Goal: Task Accomplishment & Management: Manage account settings

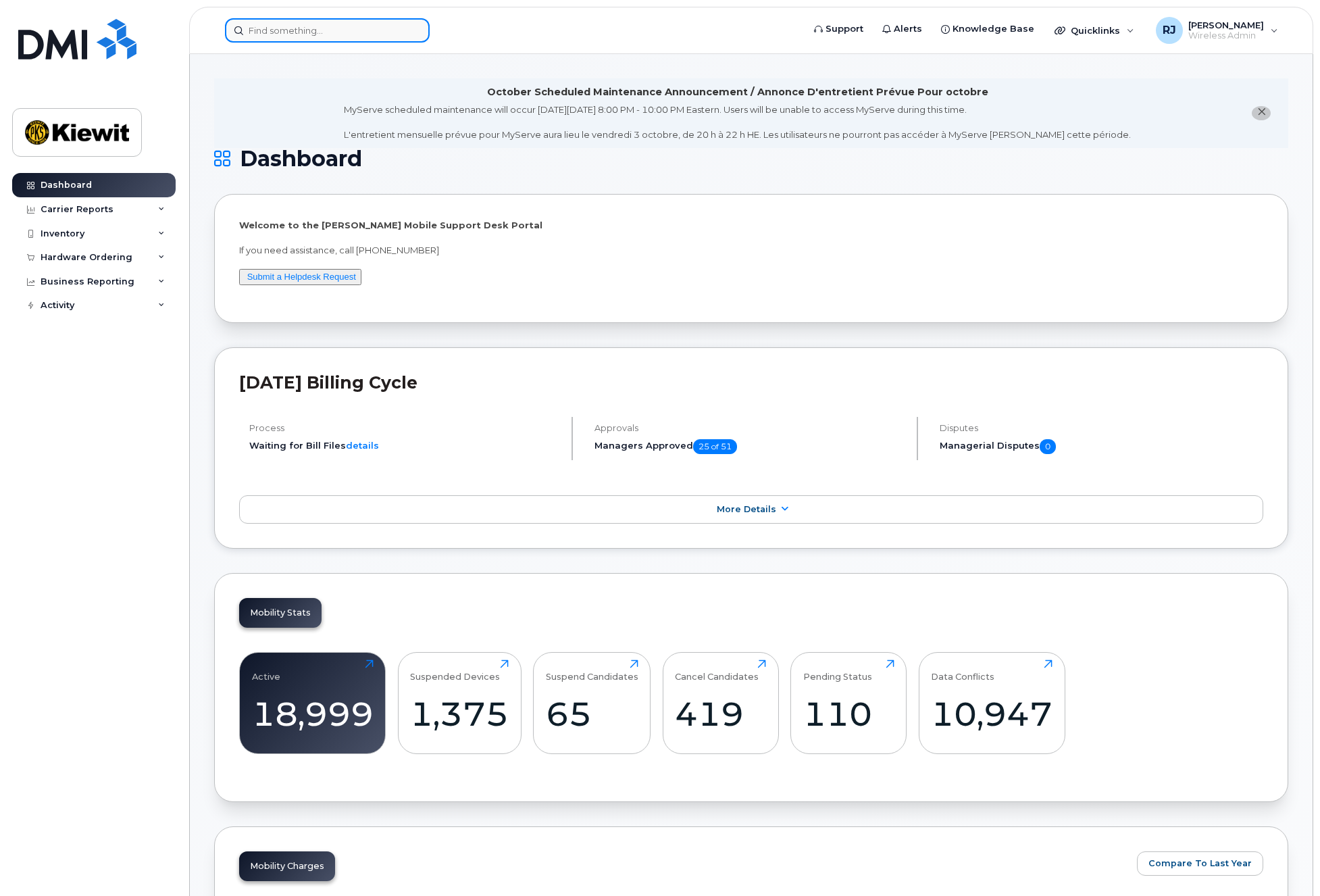
click at [275, 33] on input at bounding box center [327, 31] width 204 height 25
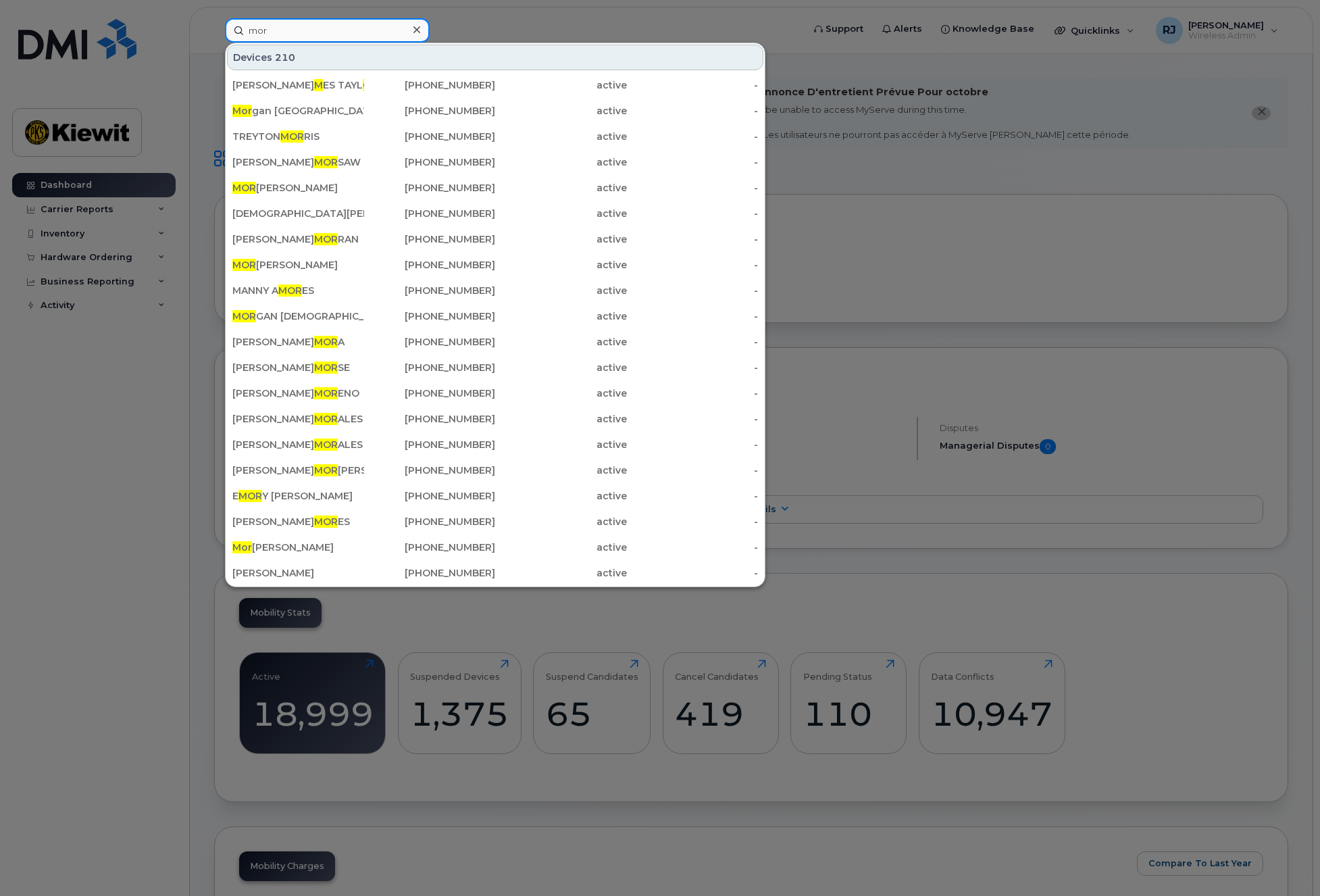
drag, startPoint x: 275, startPoint y: 33, endPoint x: 209, endPoint y: 27, distance: 66.3
click at [214, 27] on div "mor Devices 210 JA M ES TAYL OR 325-213-3240 active - Mor gan Paris 303-907-656…" at bounding box center [509, 31] width 591 height 25
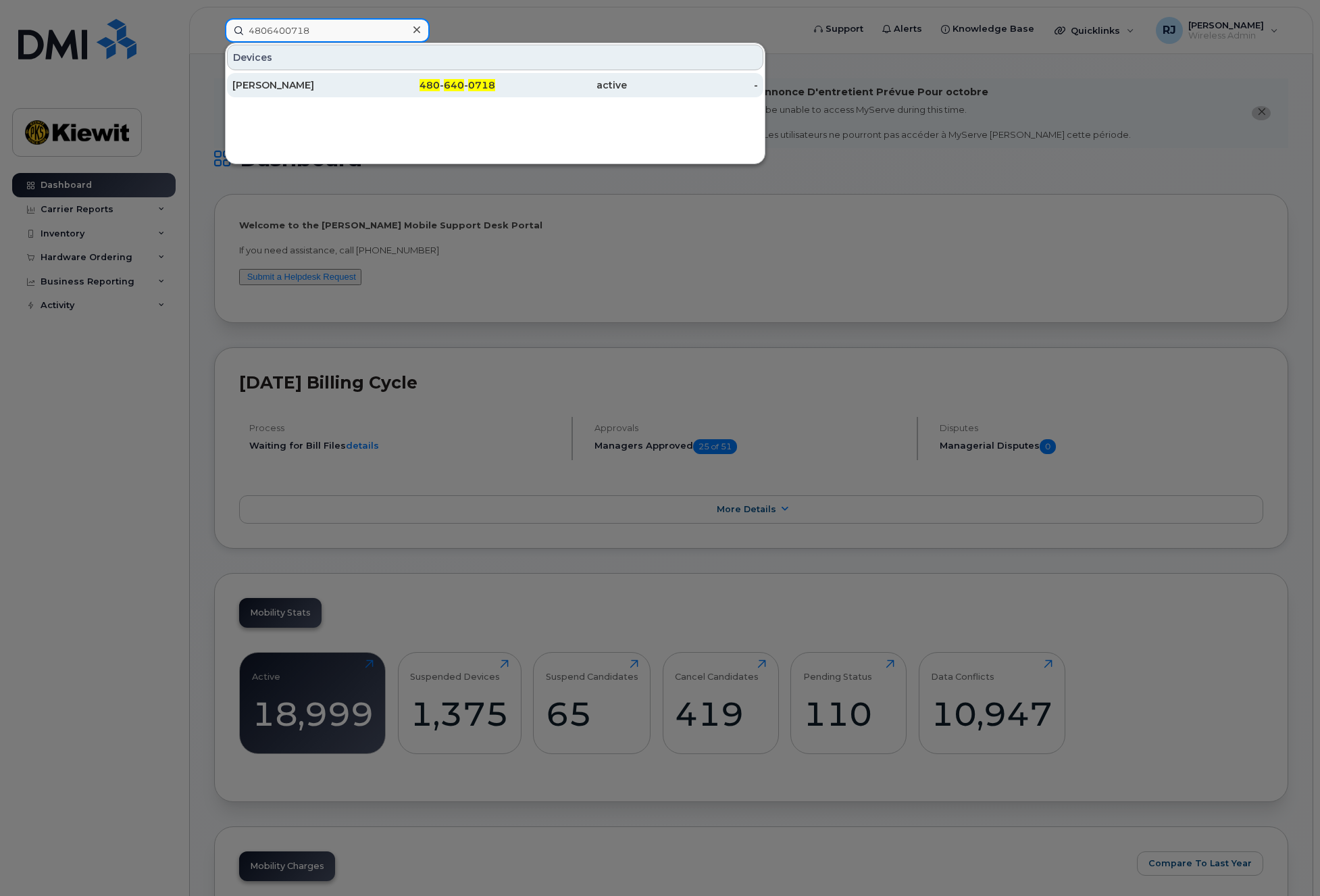
type input "4806400718"
click at [440, 92] on div "480 - 640 - 0718" at bounding box center [429, 85] width 132 height 25
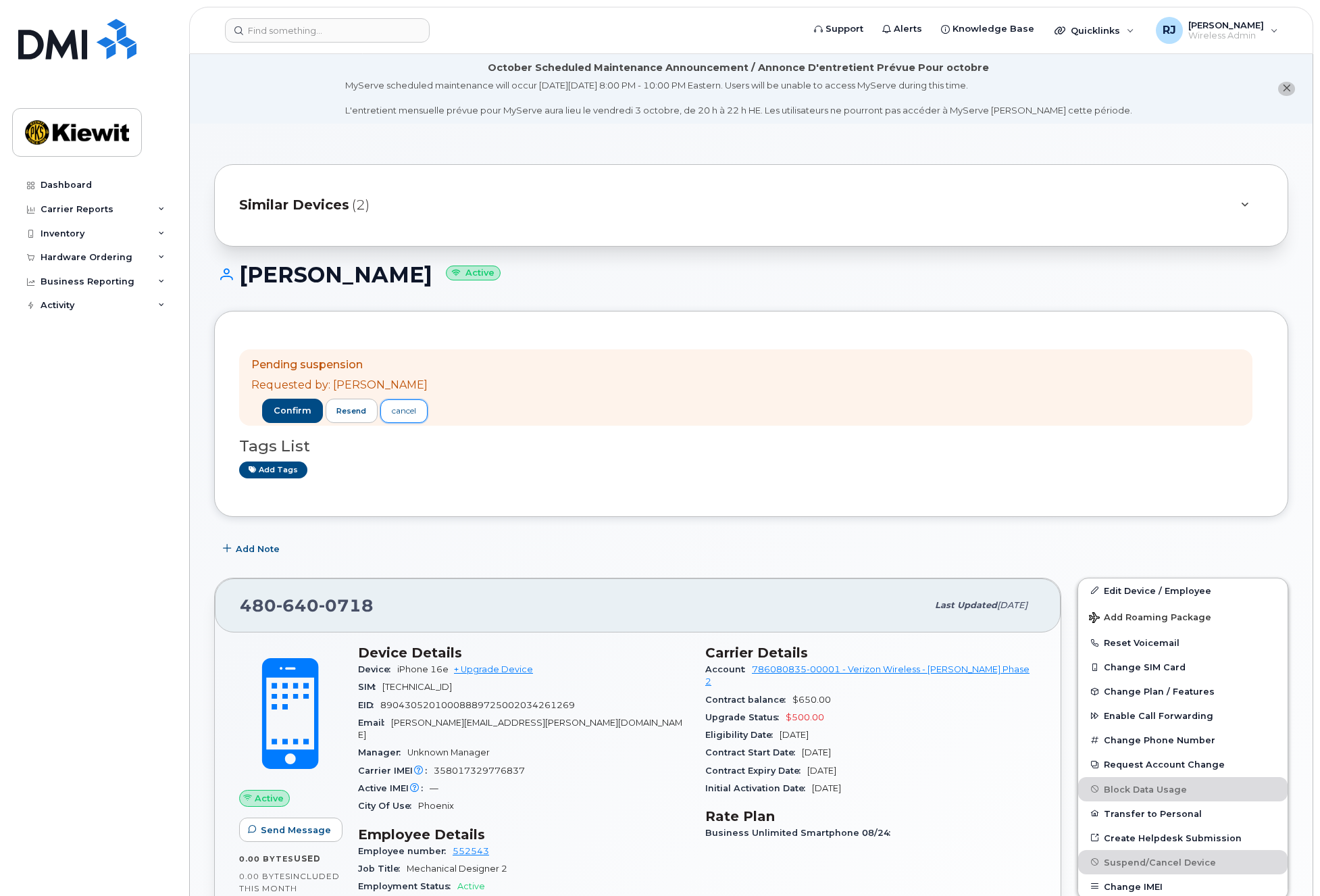
click at [394, 416] on div "cancel" at bounding box center [404, 411] width 25 height 12
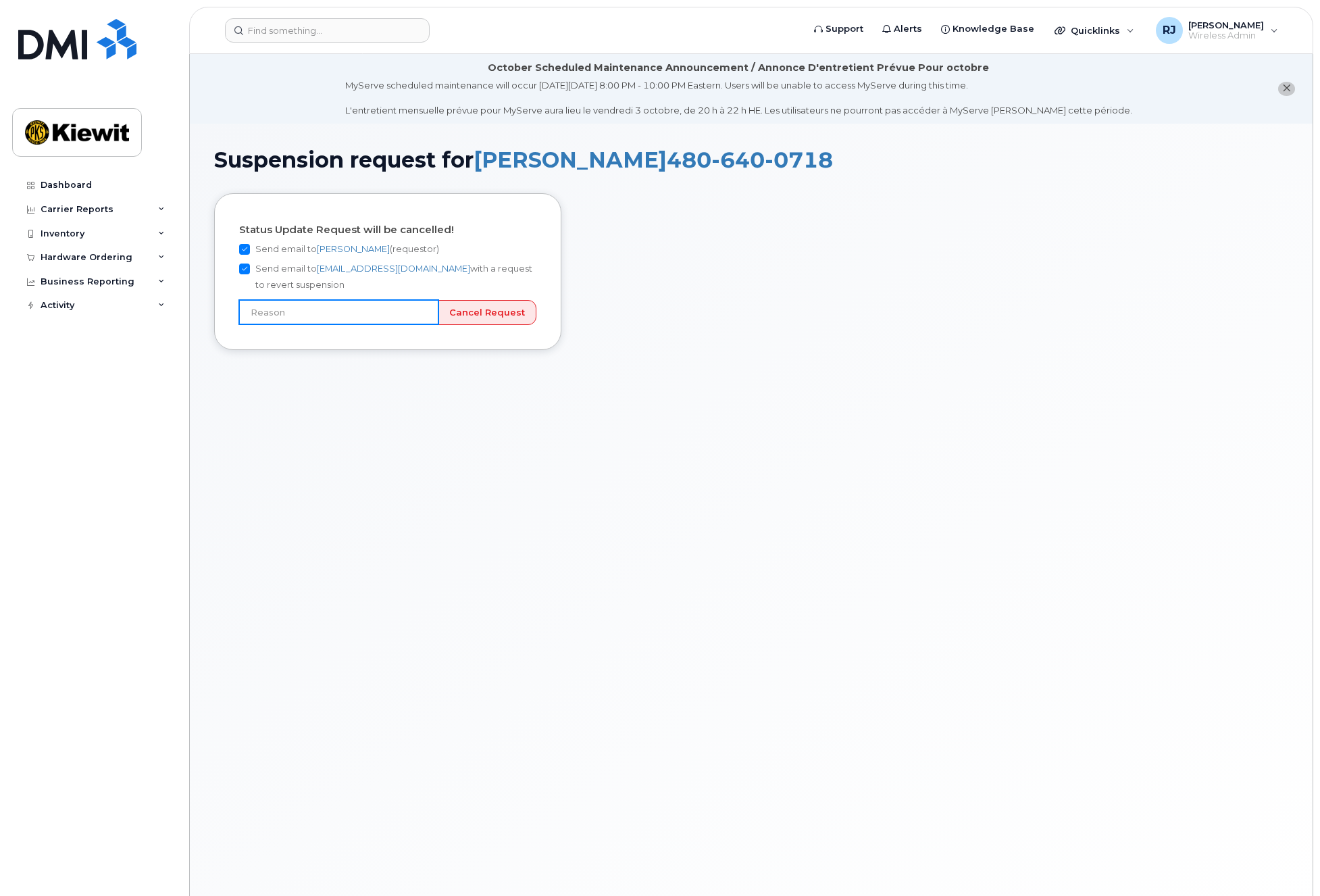
click at [429, 314] on input "text" at bounding box center [339, 312] width 199 height 25
type input "Reassigning device"
click at [438, 300] on input "Cancel Request" at bounding box center [487, 312] width 99 height 25
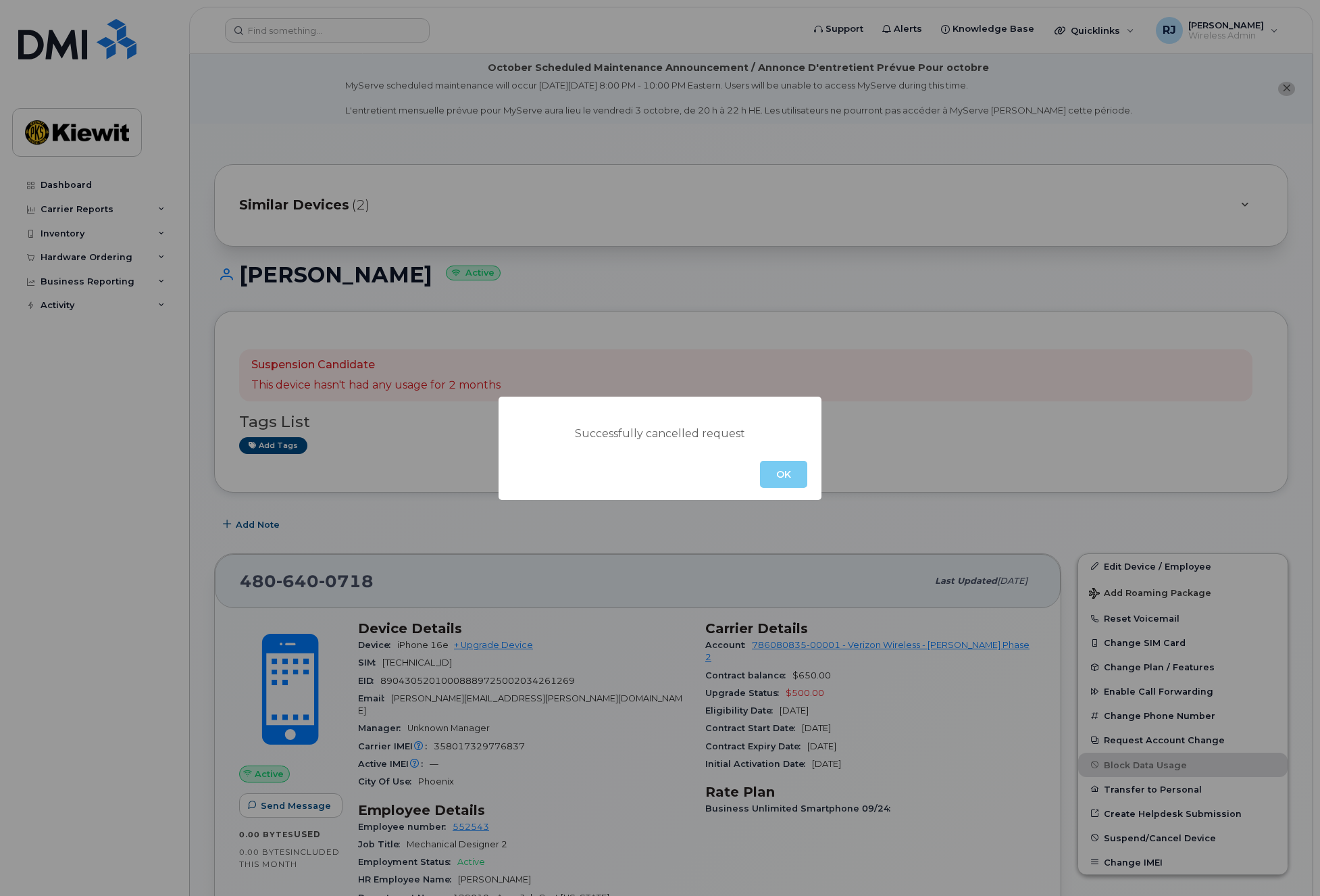
click at [784, 475] on button "OK" at bounding box center [783, 474] width 47 height 27
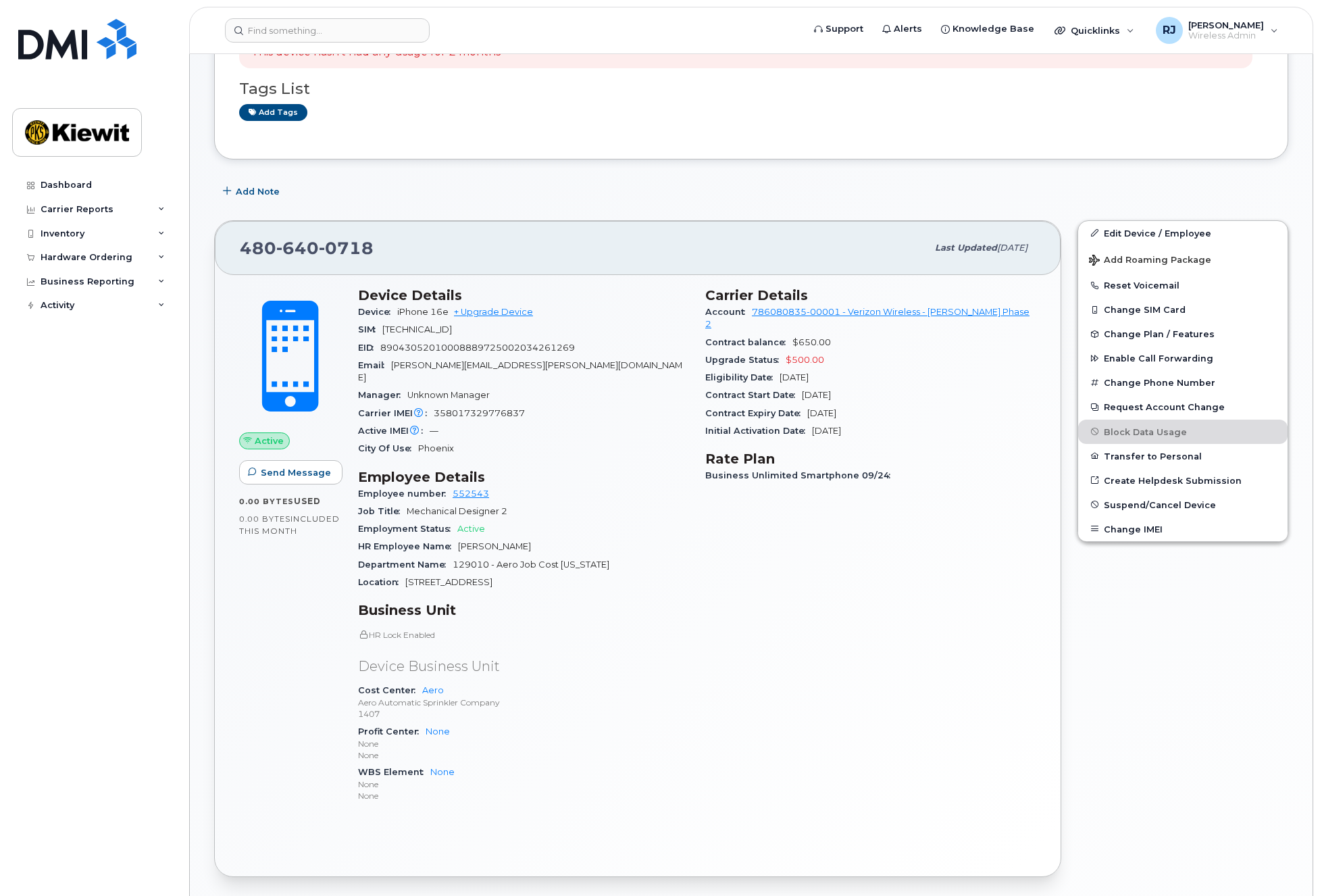
scroll to position [338, 0]
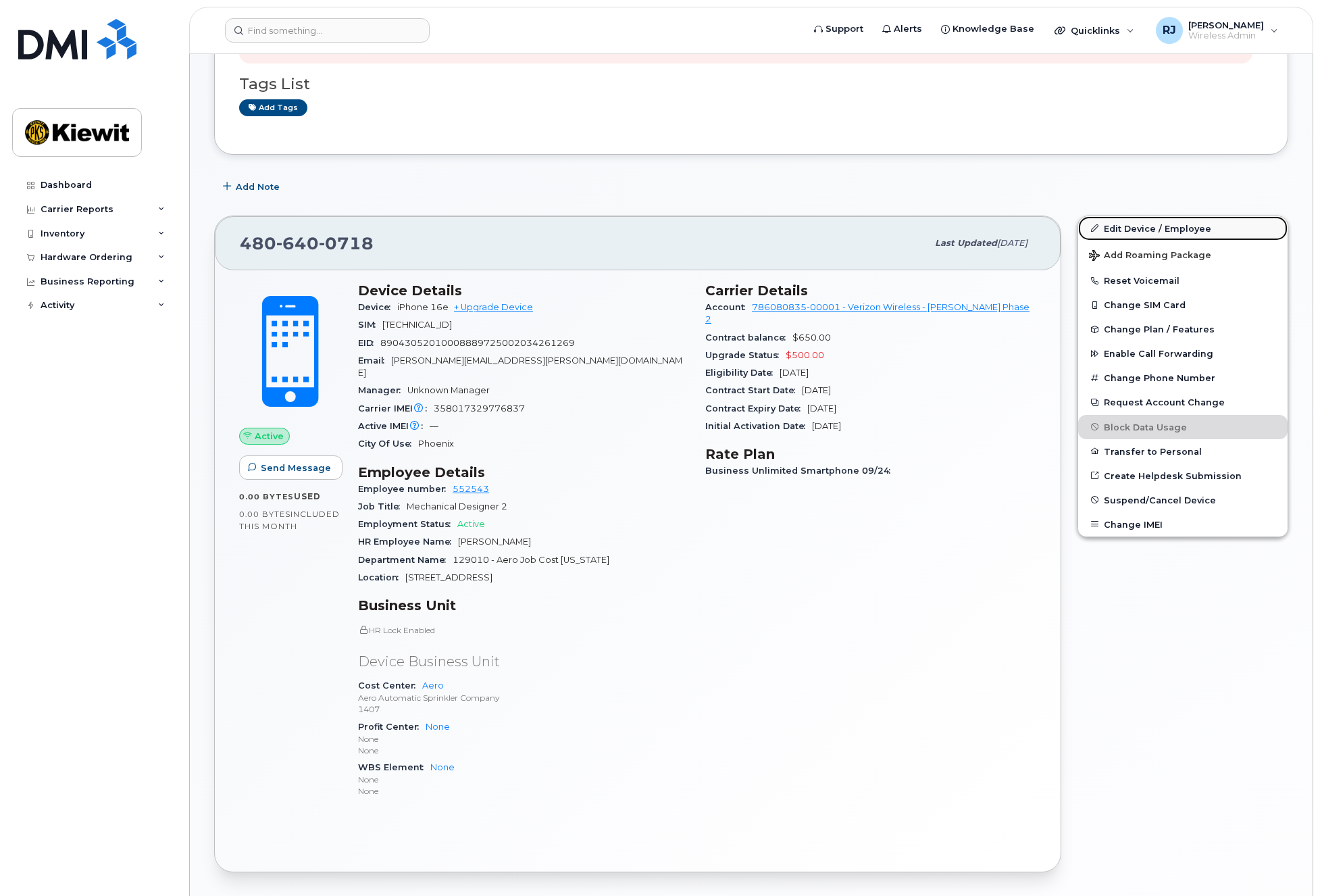
click at [1156, 228] on link "Edit Device / Employee" at bounding box center [1182, 228] width 209 height 25
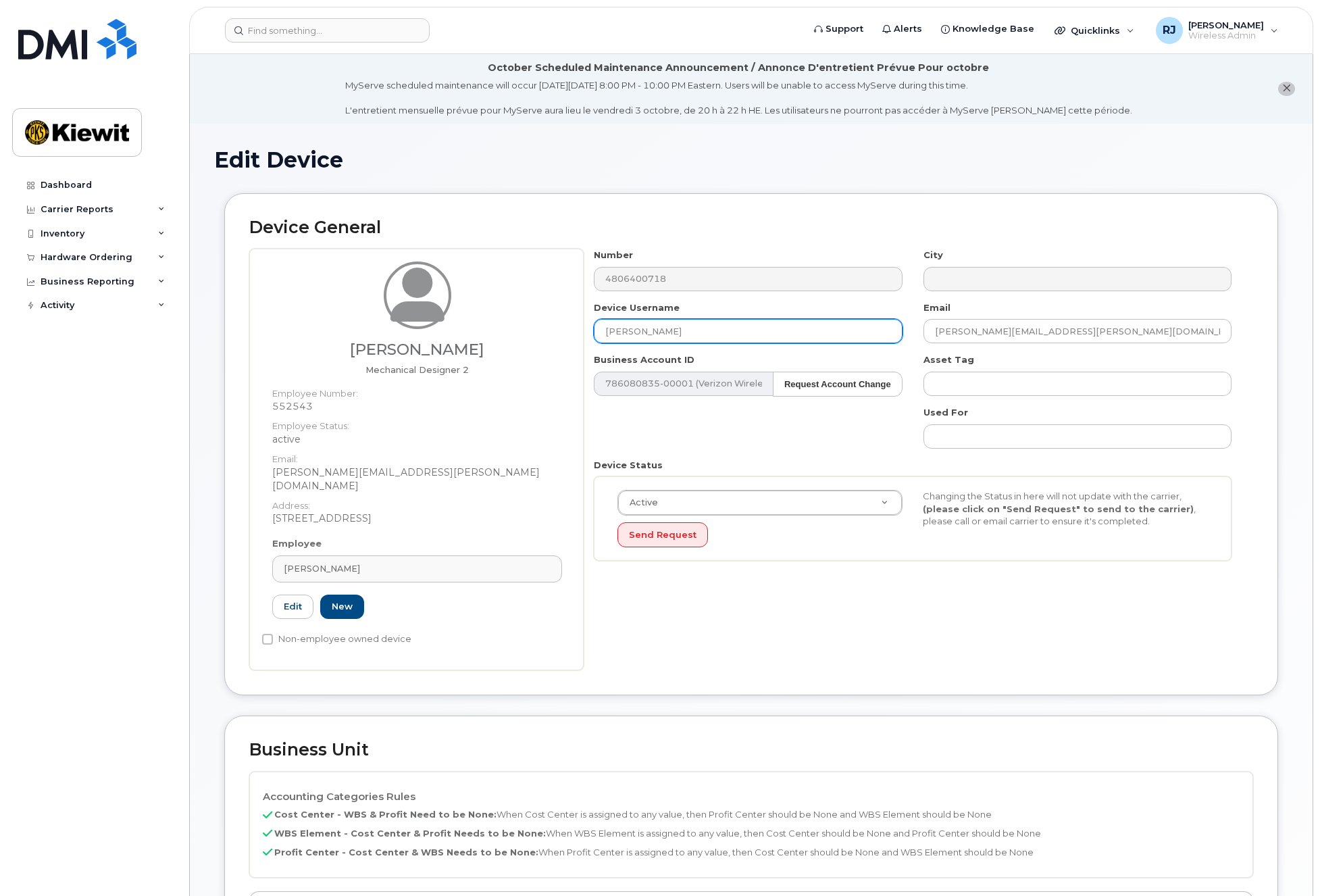
drag, startPoint x: 725, startPoint y: 330, endPoint x: 555, endPoint y: 331, distance: 170.0
click at [558, 331] on div "Morgan Goodwin Mechanical Designer 2 Employee Number: 552543 Employee Status: a…" at bounding box center [751, 459] width 1004 height 422
type input "CODY HESTER"
click at [335, 493] on dt "Address:" at bounding box center [417, 502] width 290 height 20
click at [392, 562] on div "Morgan Goodwin" at bounding box center [417, 568] width 267 height 13
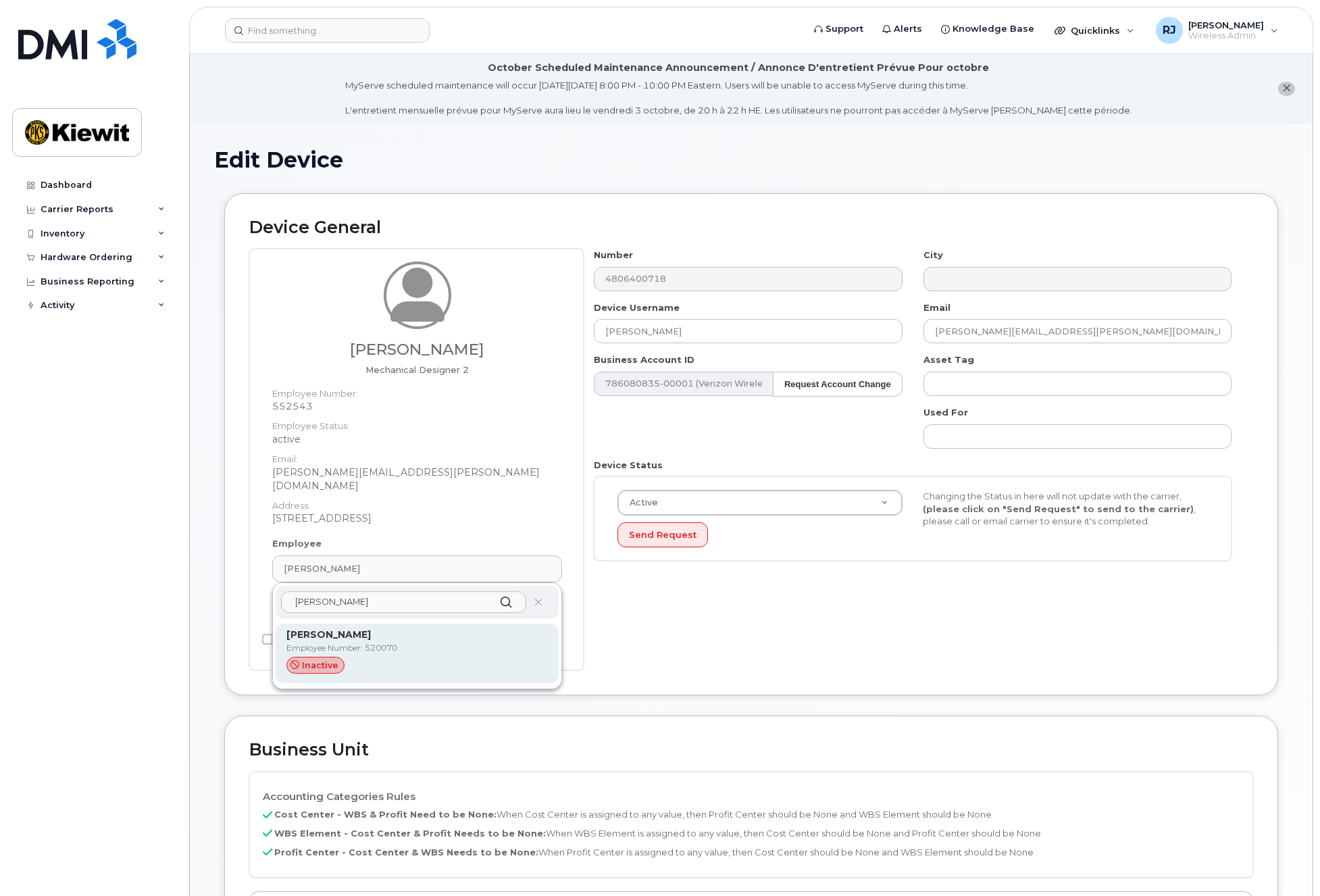
type input "cody hester"
click at [408, 642] on p "Employee Number: 520070" at bounding box center [417, 648] width 262 height 12
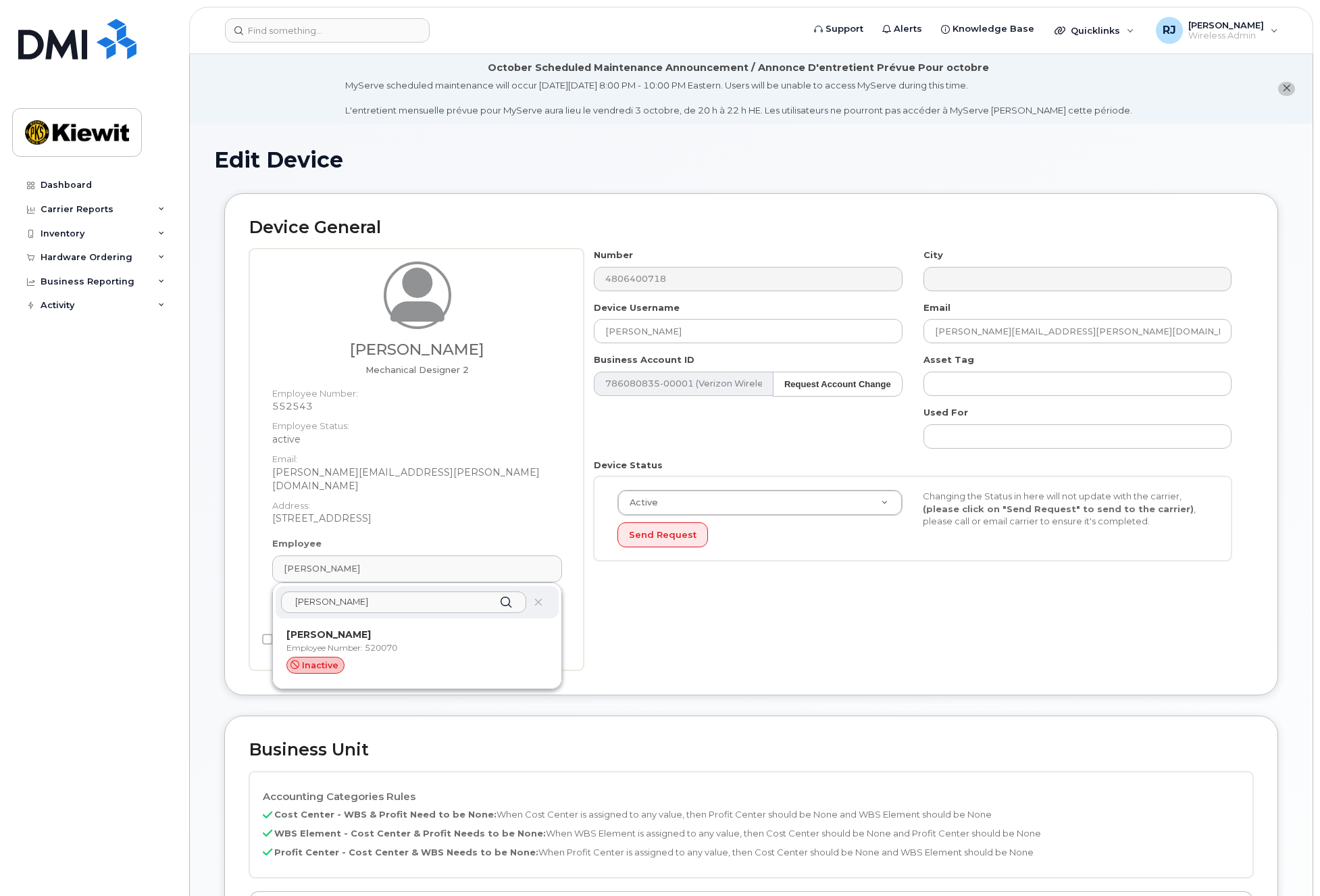
type input "520070"
type input "[PERSON_NAME]"
type input "[PERSON_NAME][EMAIL_ADDRESS][PERSON_NAME][DOMAIN_NAME]"
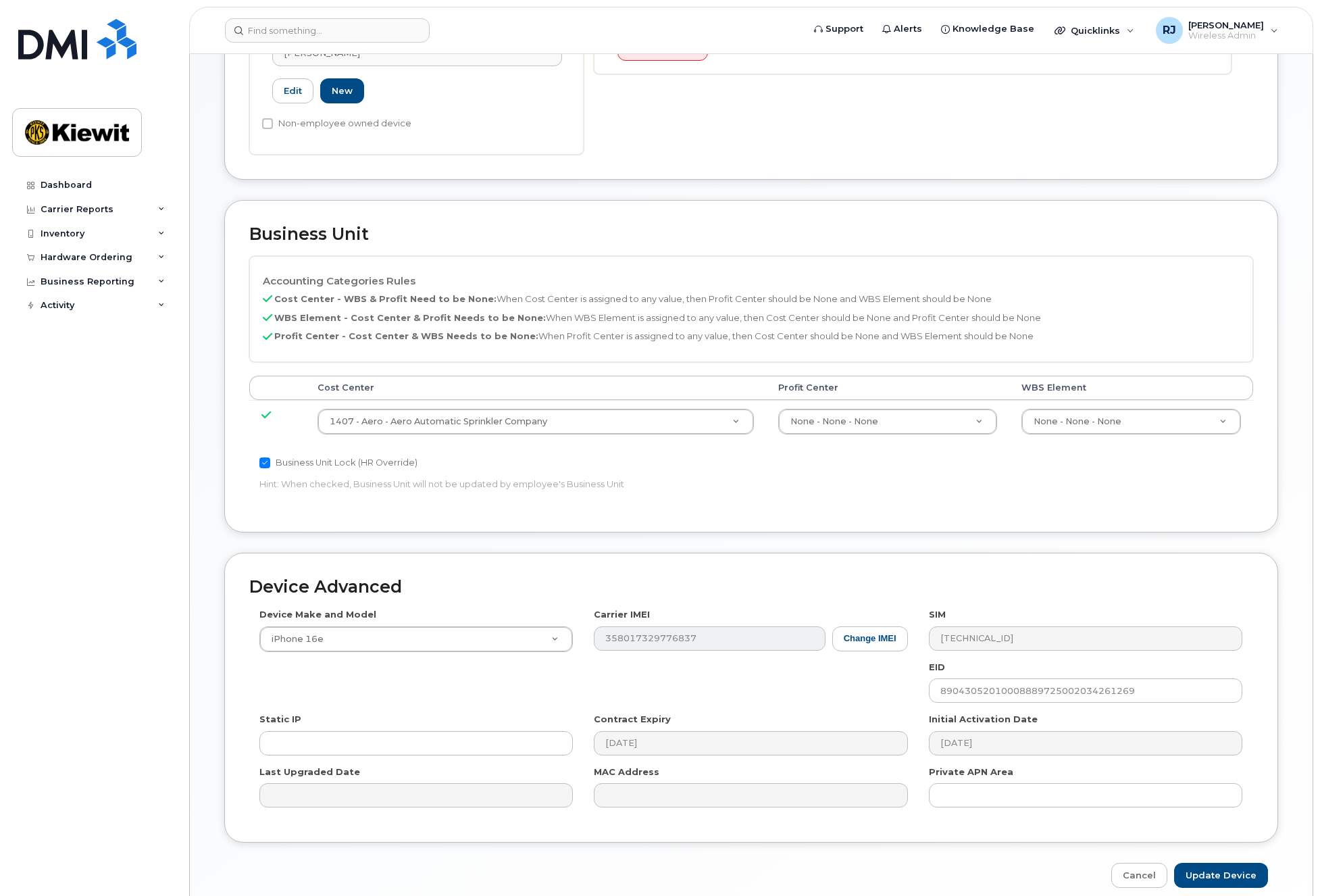
scroll to position [532, 0]
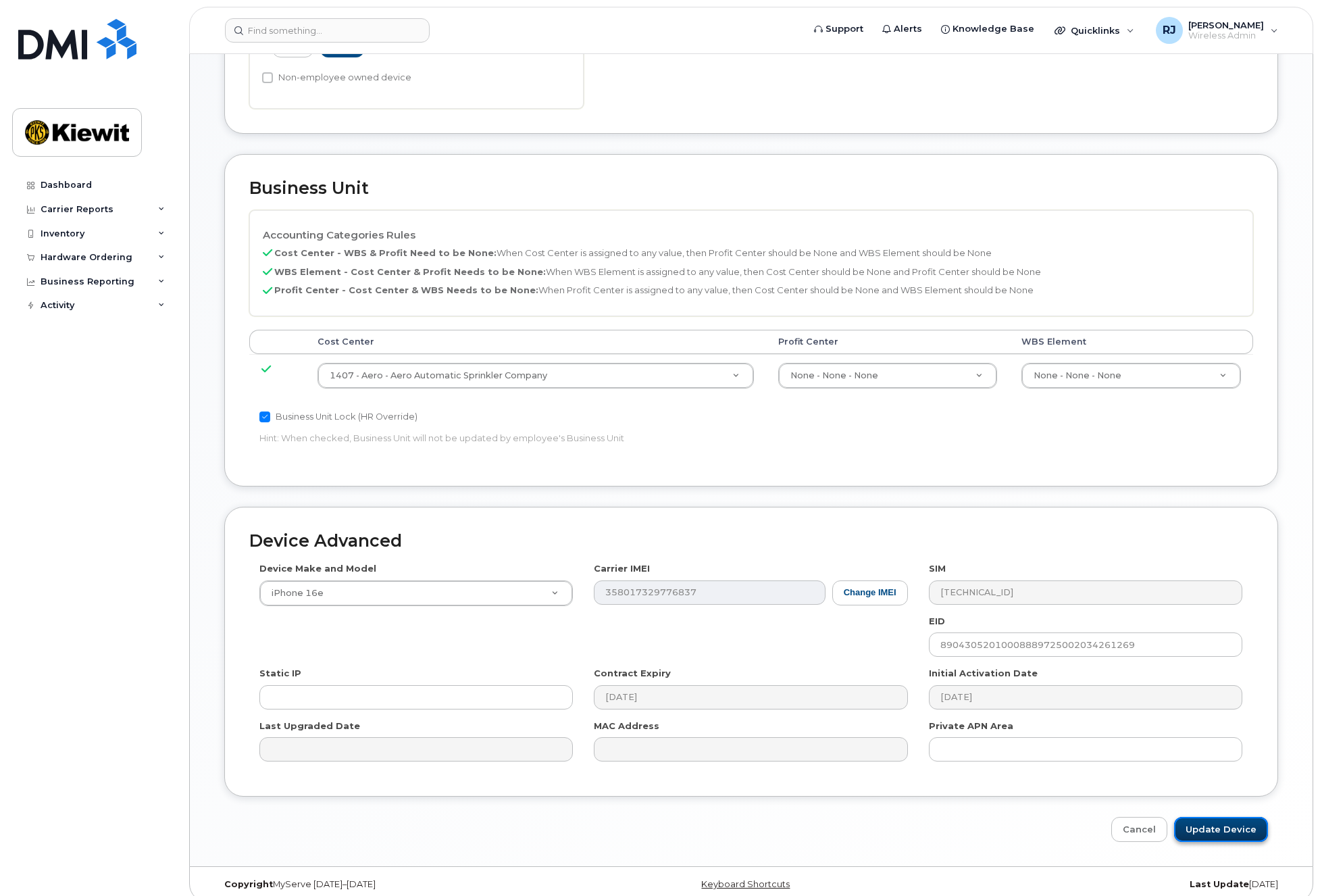
click at [1221, 817] on input "Update Device" at bounding box center [1221, 829] width 94 height 25
type input "Saving..."
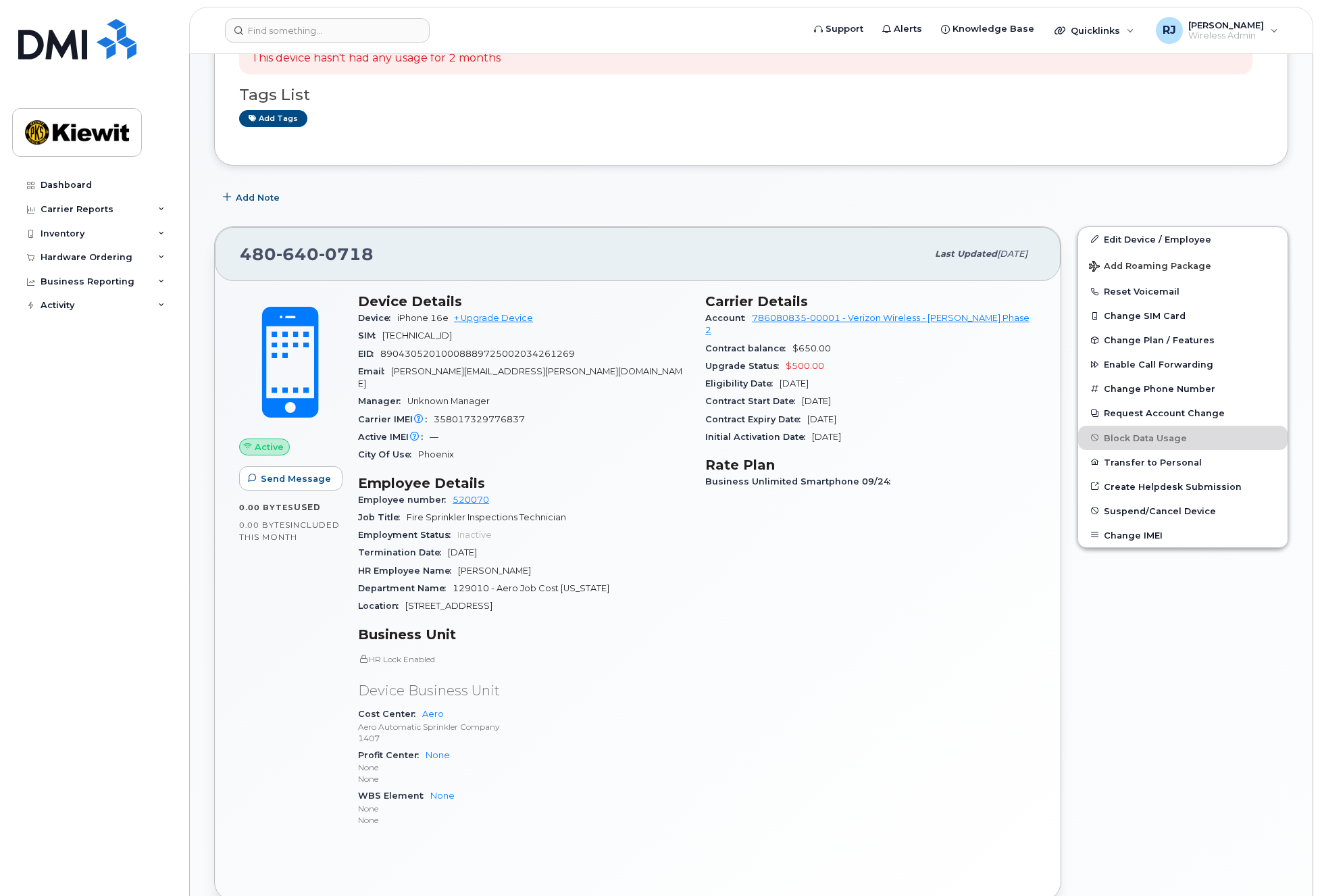
scroll to position [338, 0]
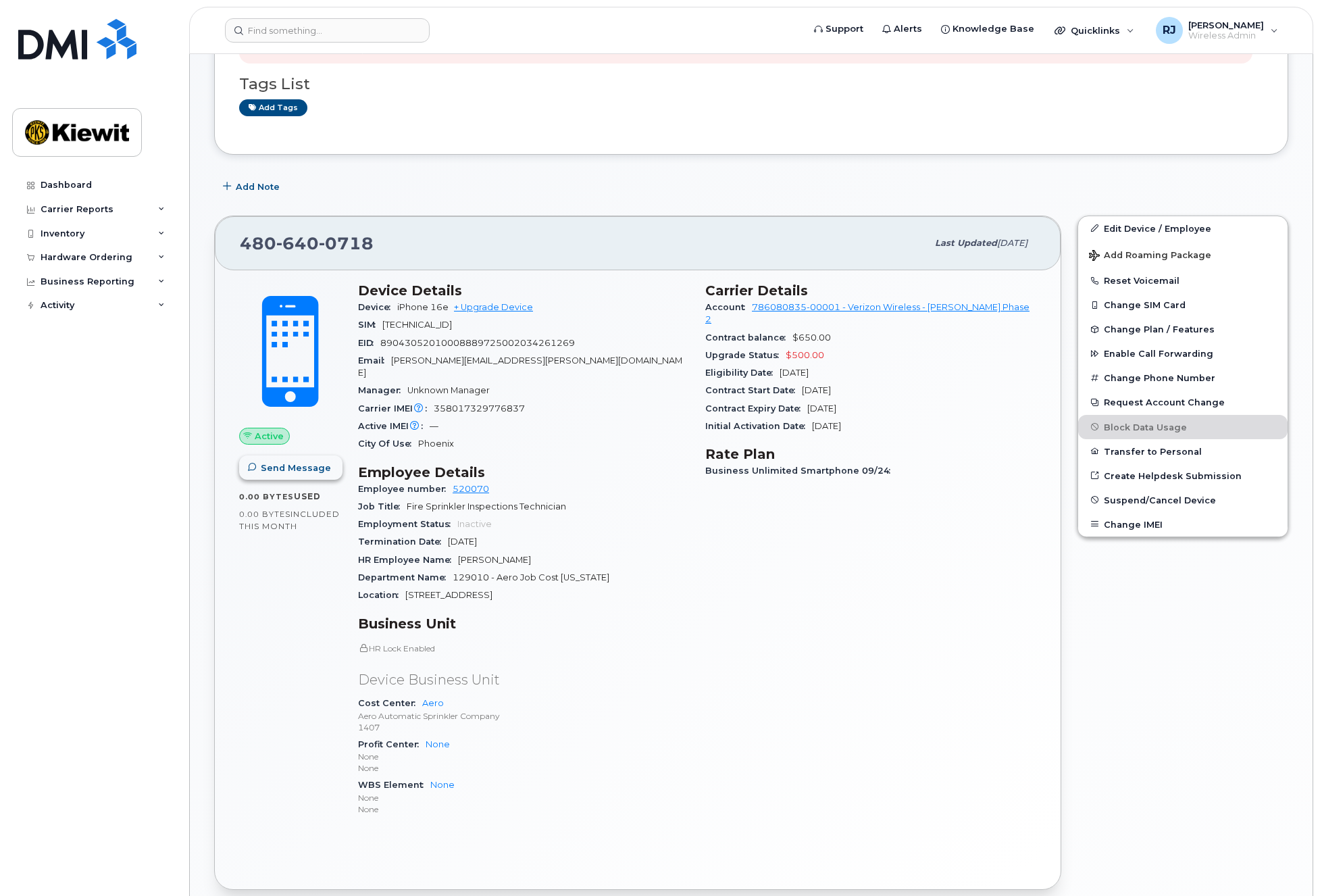
click at [298, 471] on span "Send Message" at bounding box center [296, 467] width 70 height 13
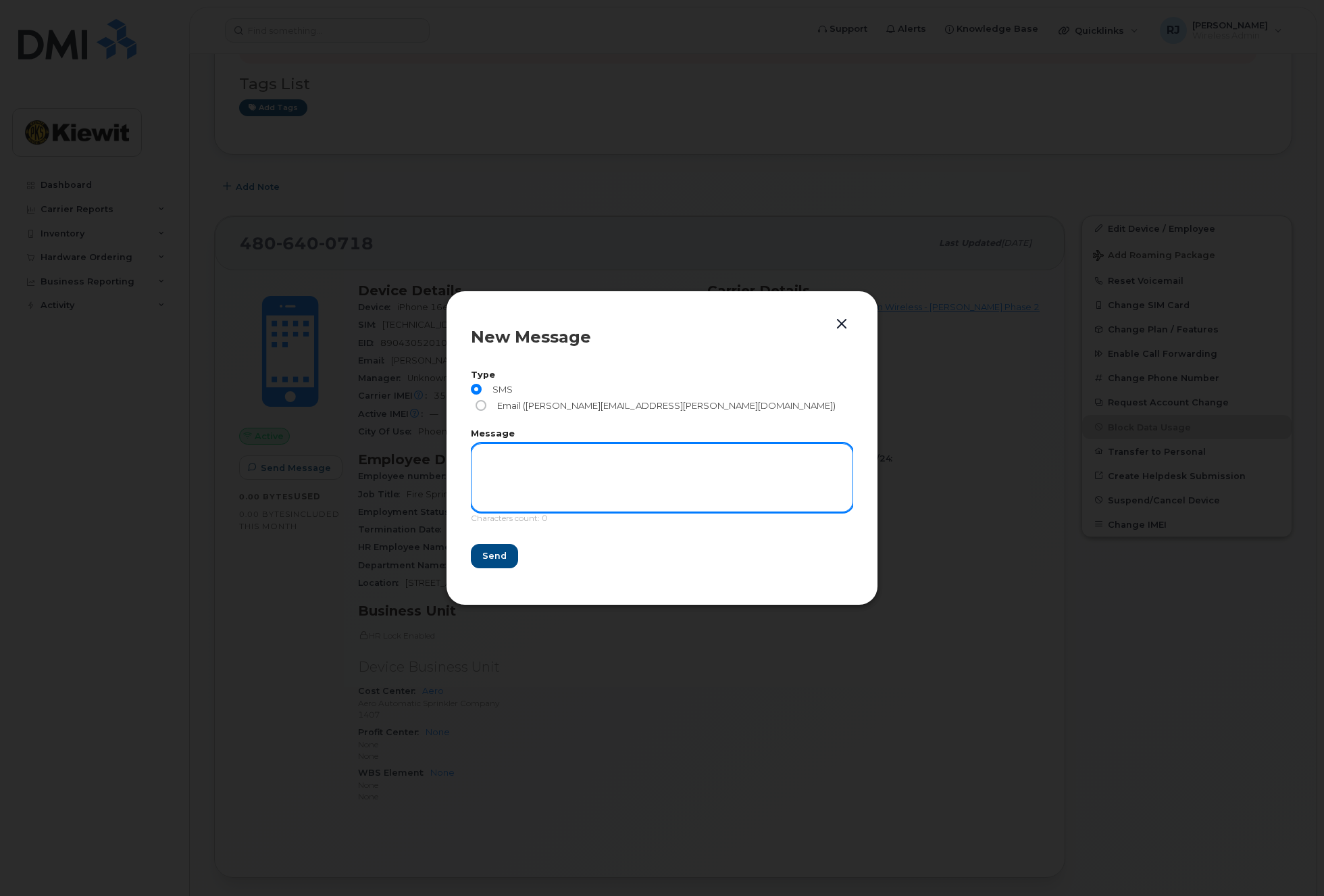
click at [515, 450] on textarea at bounding box center [662, 477] width 382 height 69
type textarea "test"
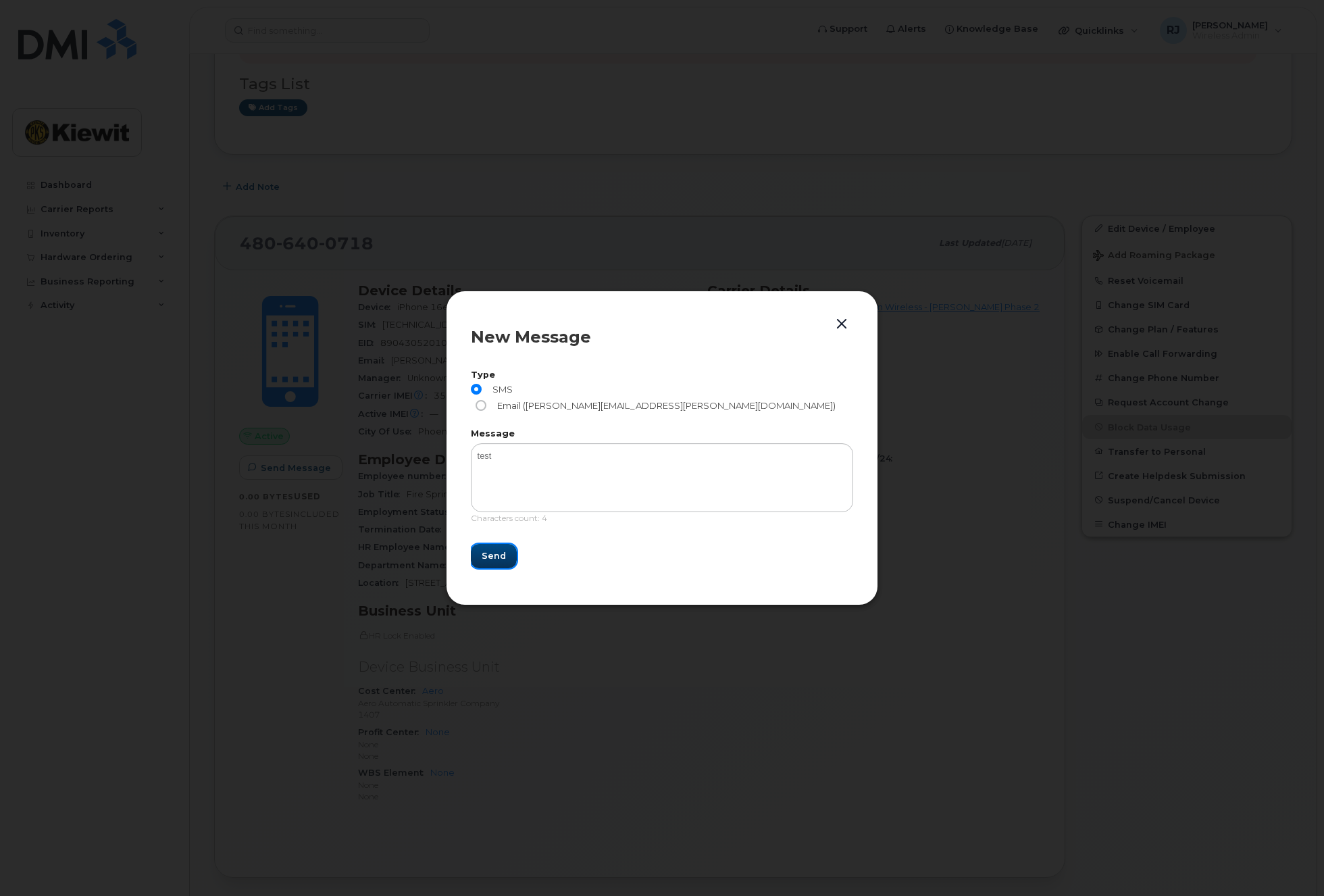
click at [483, 552] on span "Send" at bounding box center [494, 555] width 25 height 13
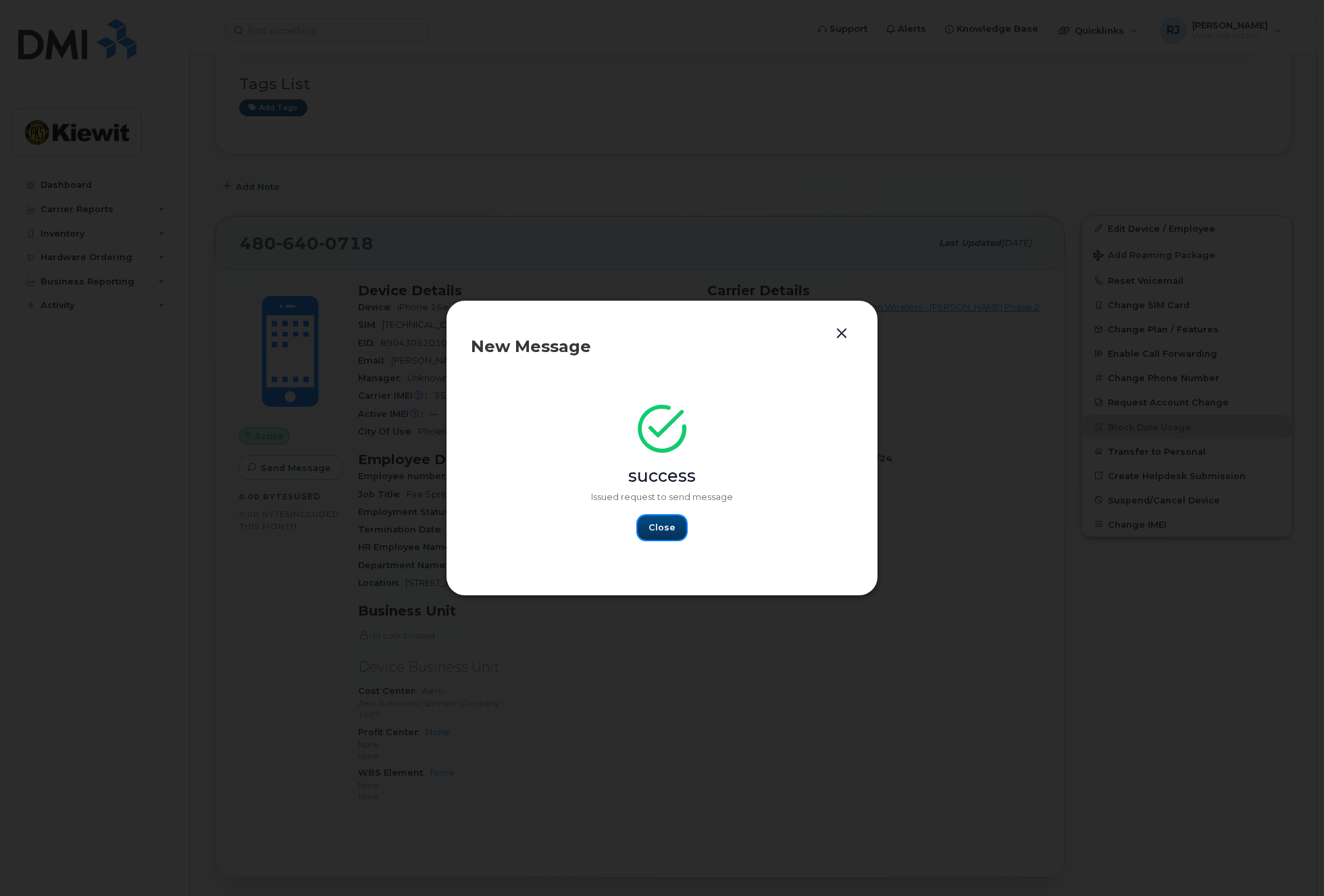
click at [671, 527] on span "Close" at bounding box center [662, 527] width 27 height 13
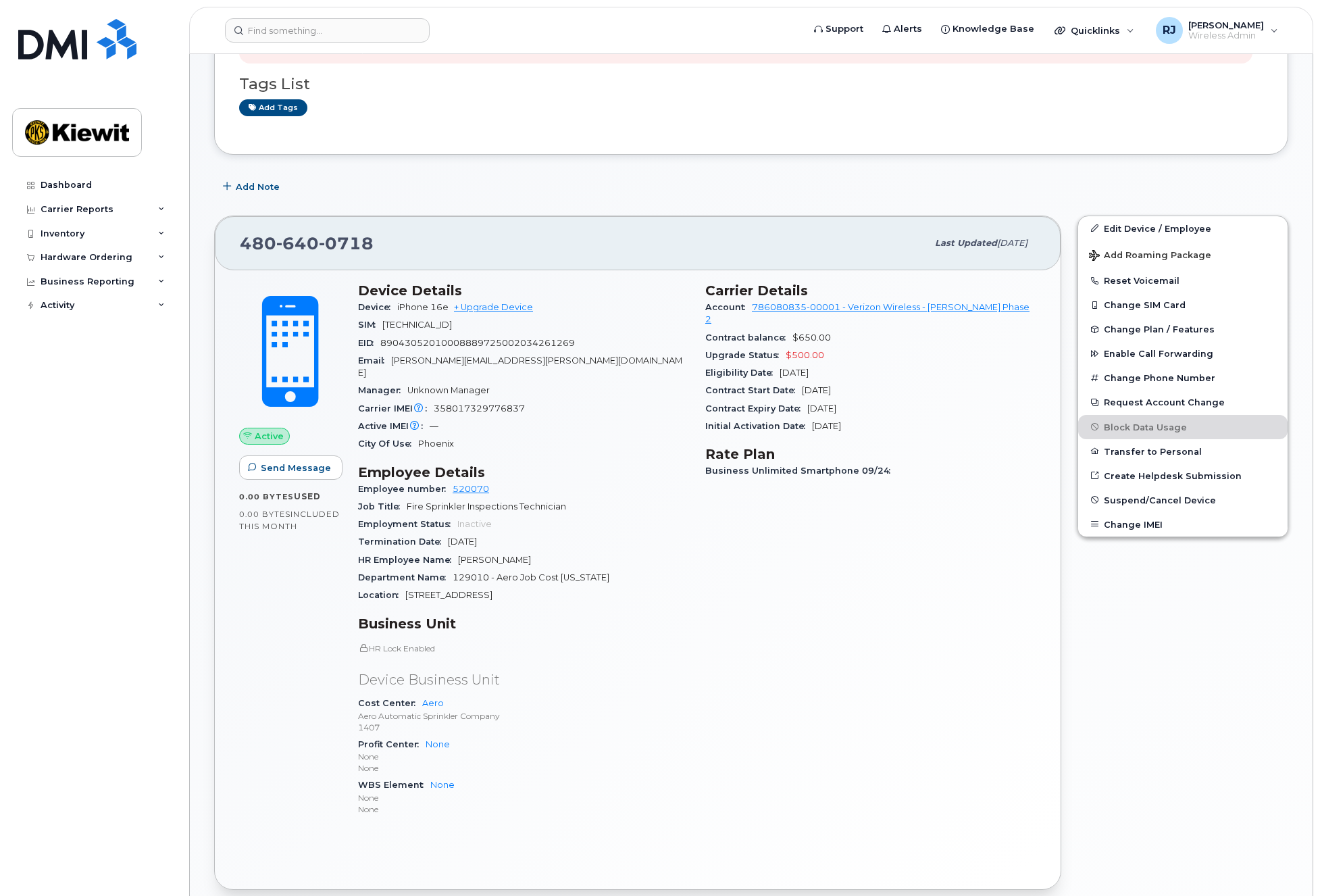
click at [1045, 398] on div "Active Send Message 0.00 Bytes  used 0.00 Bytes  included this month Device Det…" at bounding box center [637, 580] width 846 height 619
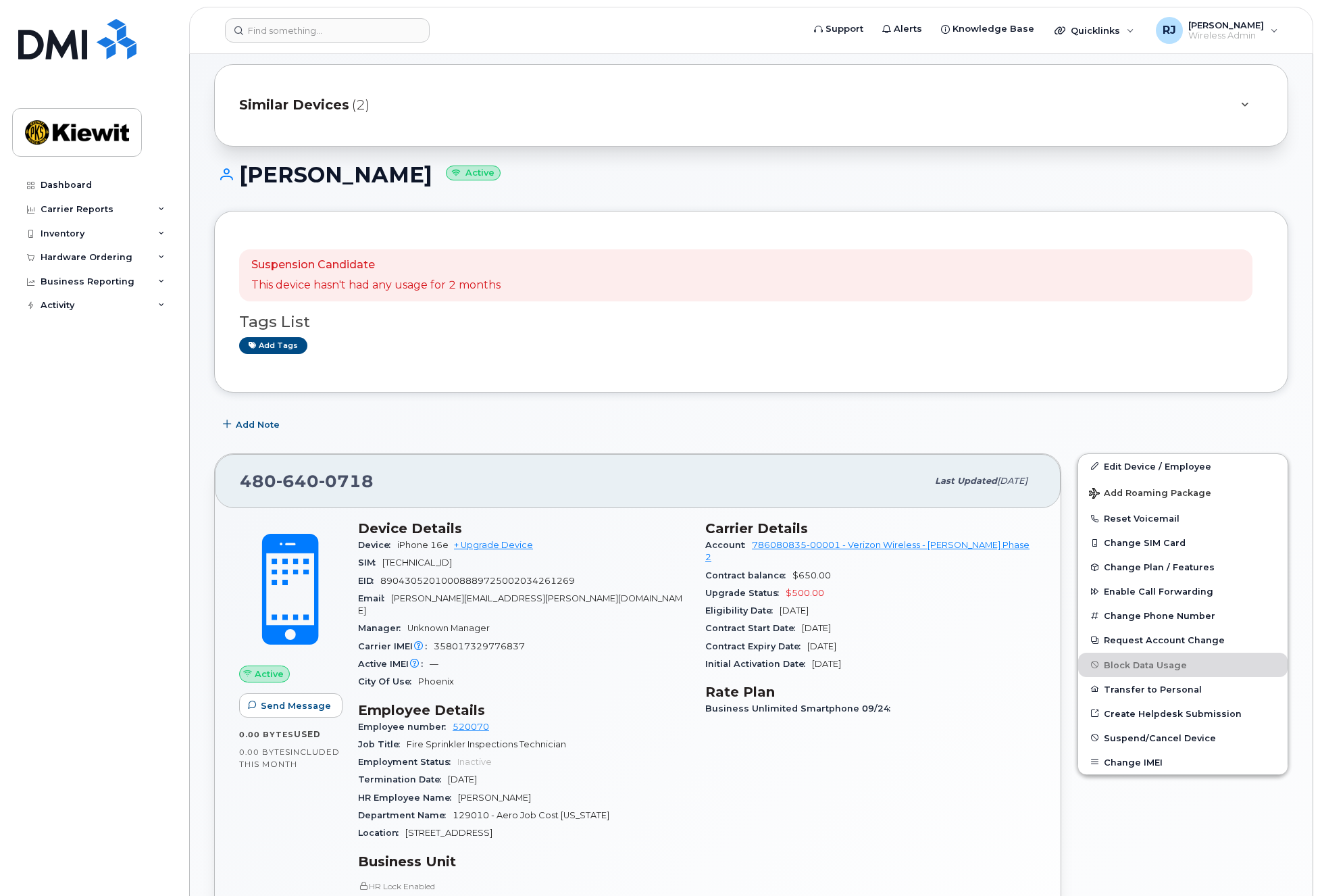
scroll to position [202, 0]
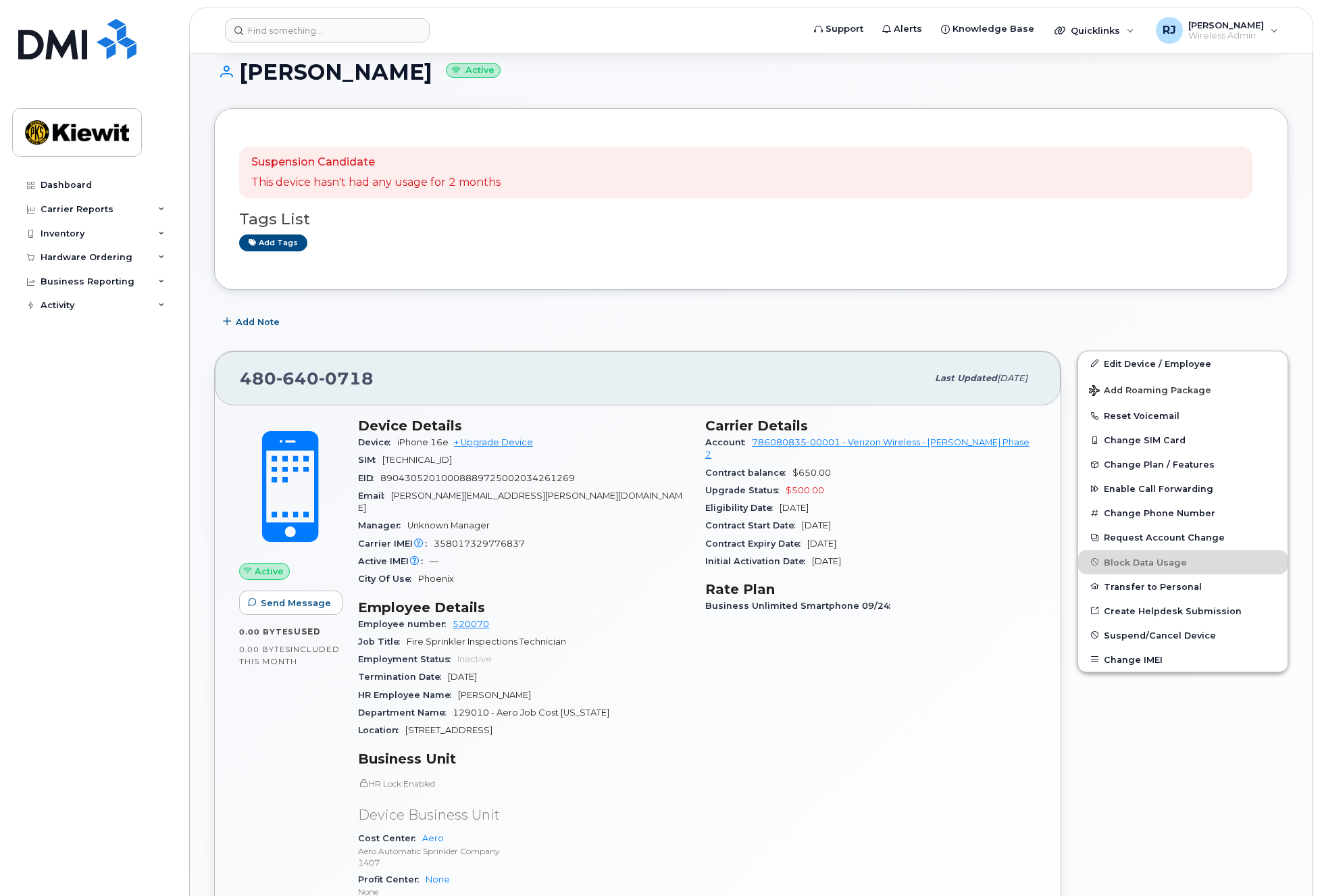
click at [423, 308] on div "Suspension Candidate This device hasn't had any usage for 2 months Tags List Ad…" at bounding box center [751, 856] width 1074 height 1496
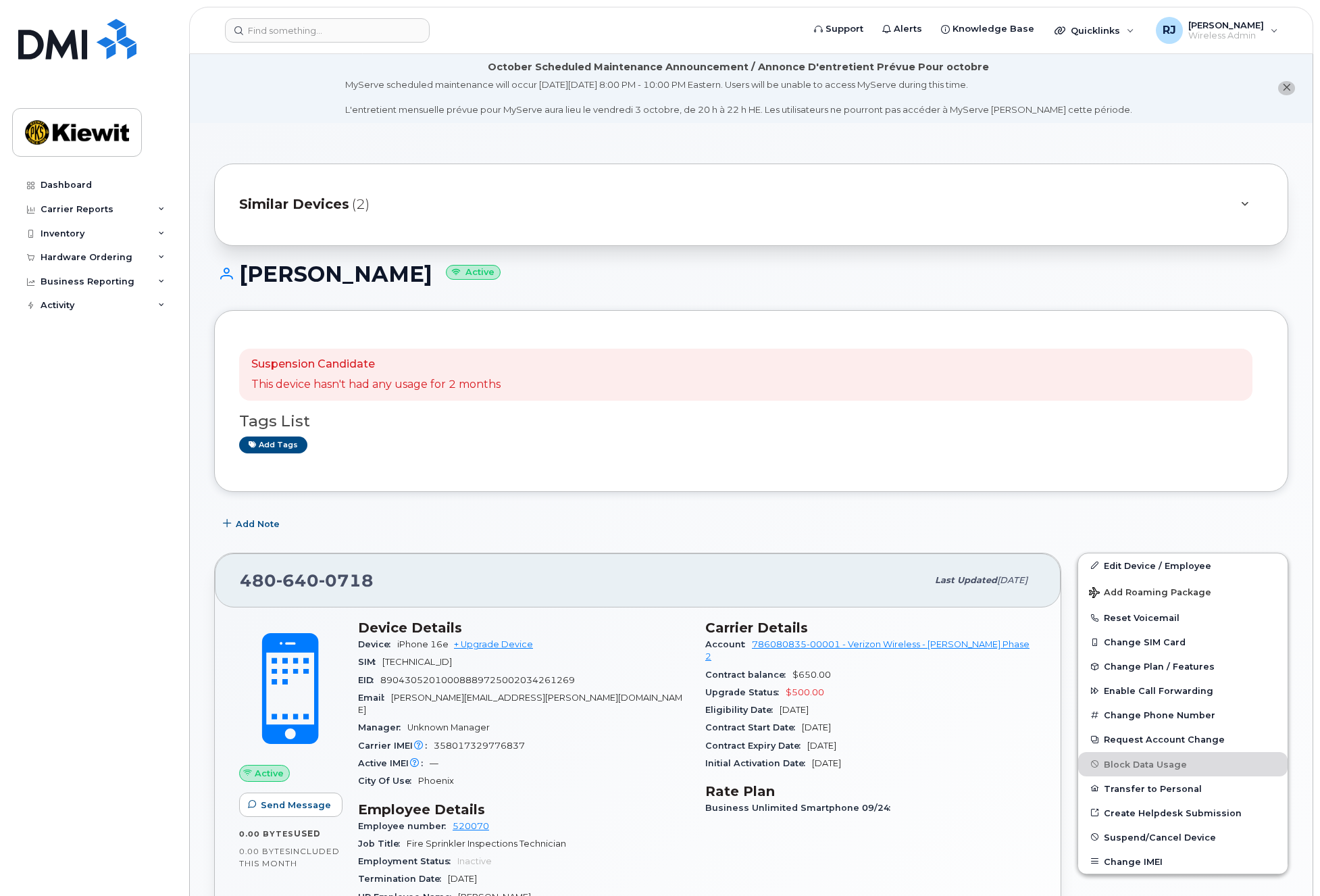
scroll to position [0, 0]
click at [770, 221] on div "Similar Devices (2)" at bounding box center [732, 206] width 986 height 33
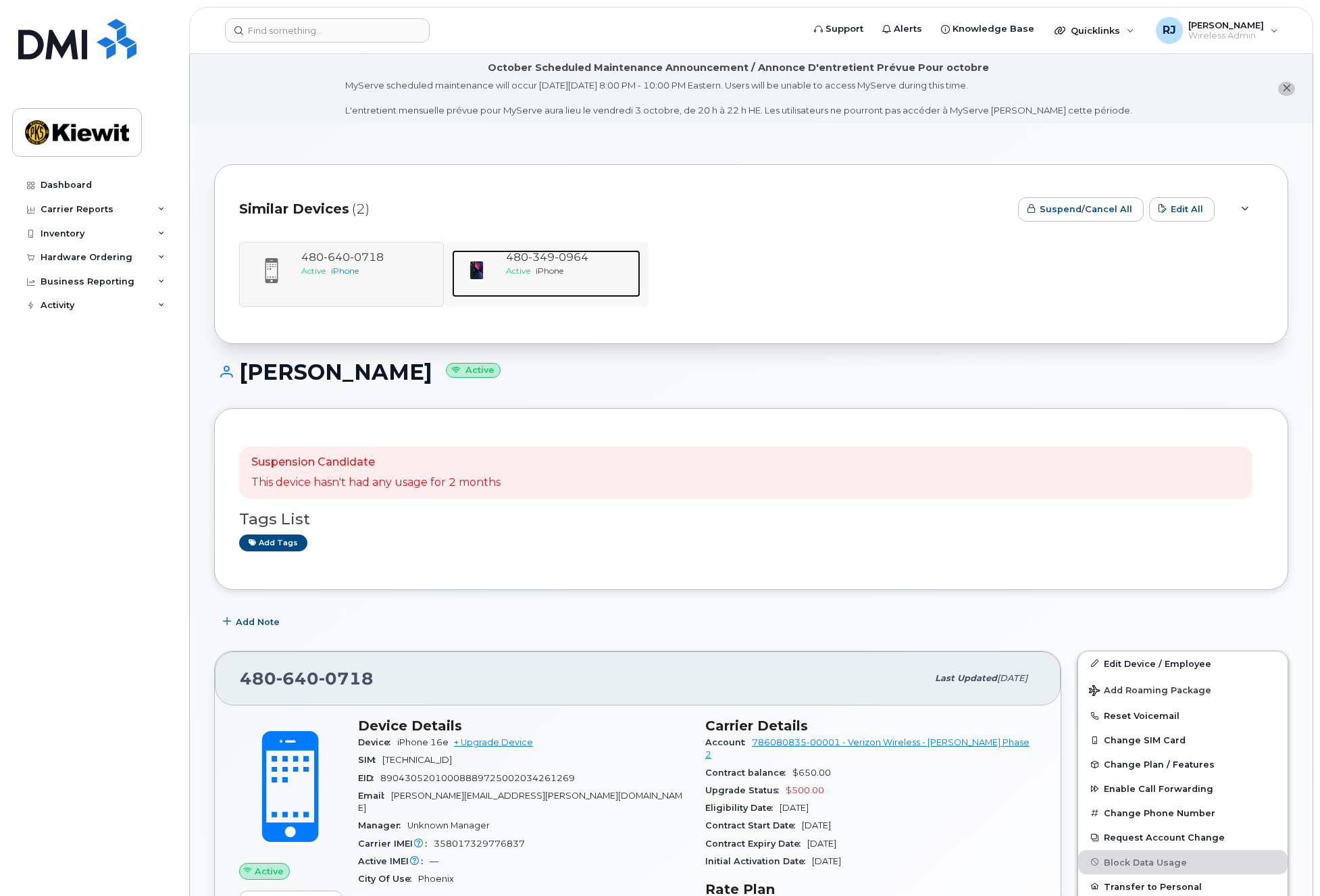
click at [553, 261] on span "349" at bounding box center [541, 257] width 27 height 13
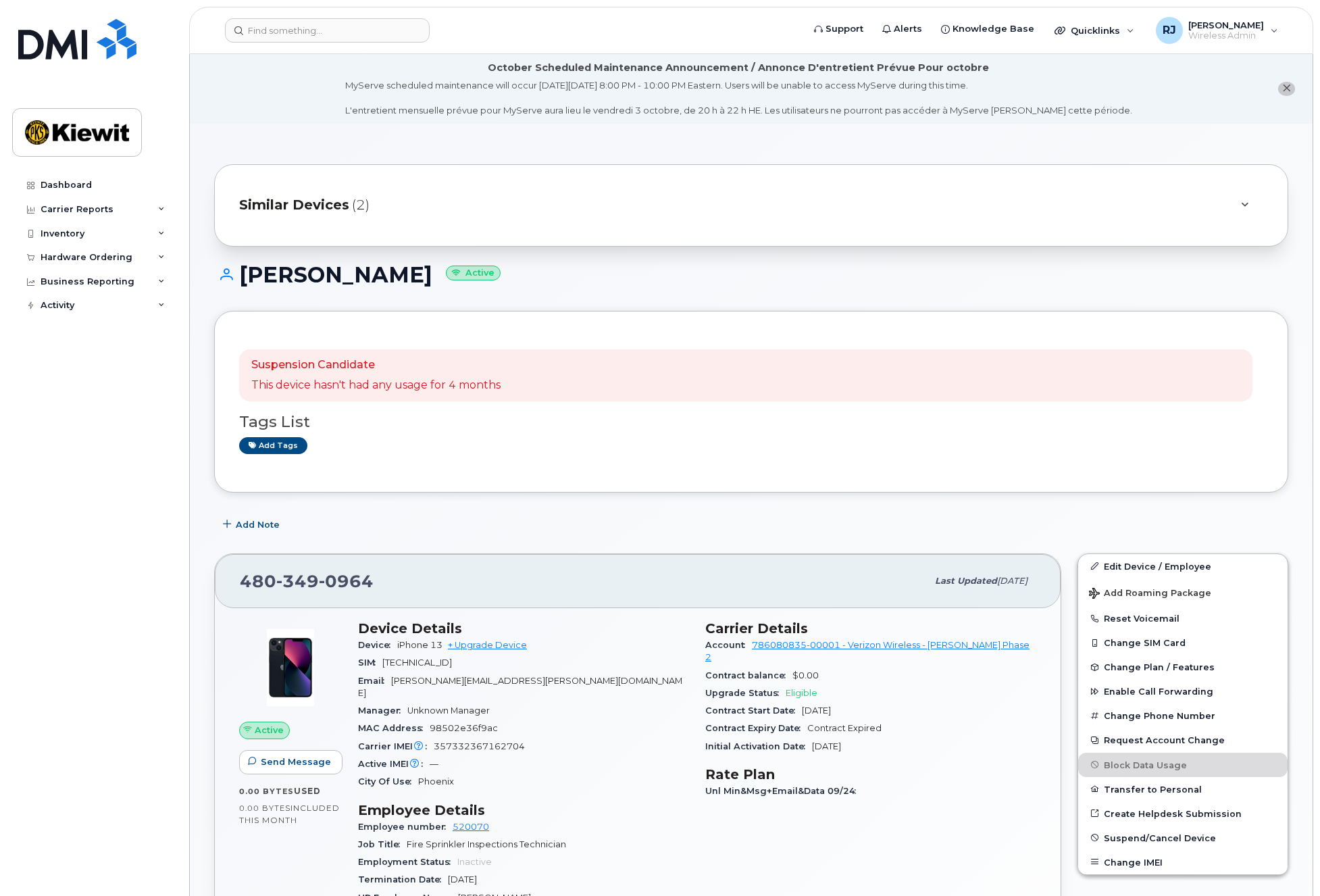
click at [557, 220] on div "Similar Devices (2)" at bounding box center [732, 206] width 986 height 33
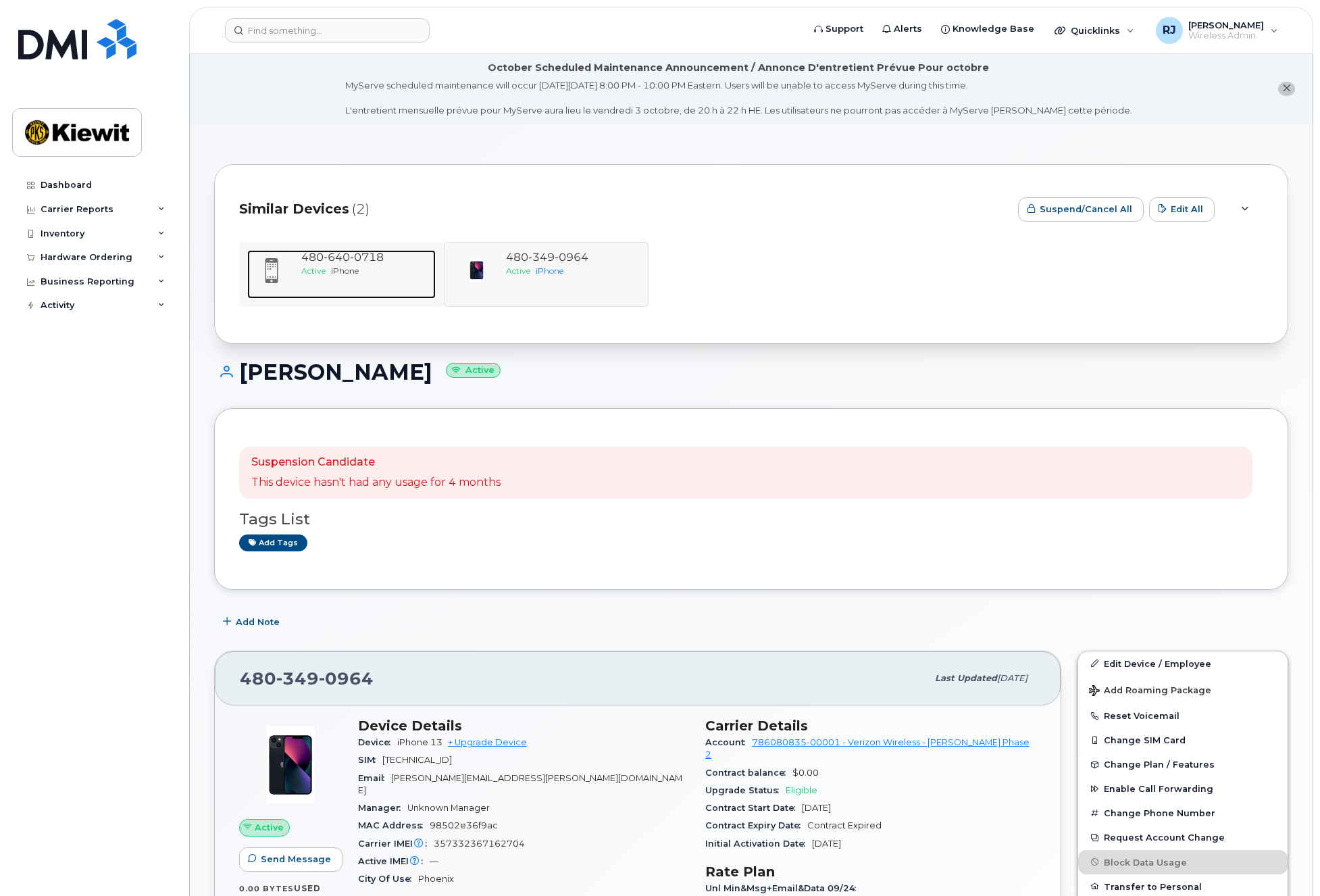
click at [395, 276] on div "Active iPhone" at bounding box center [365, 271] width 129 height 12
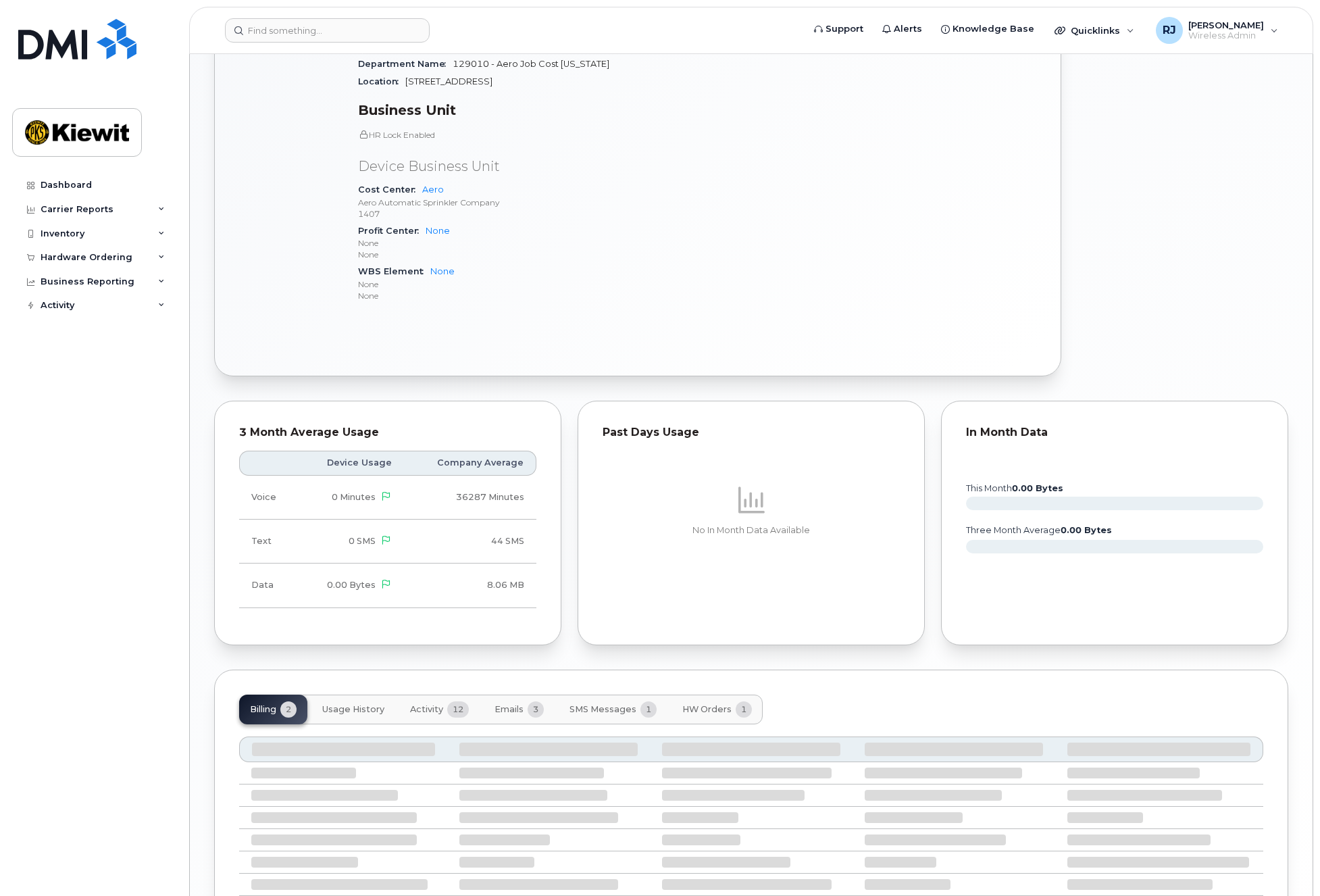
scroll to position [898, 0]
